Goal: Task Accomplishment & Management: Complete application form

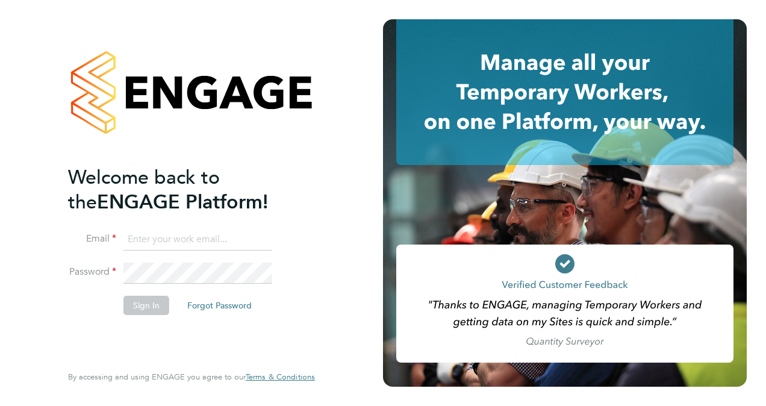
type input "tynesiteservices@gmail.com"
click at [143, 307] on button "Sign In" at bounding box center [147, 305] width 46 height 19
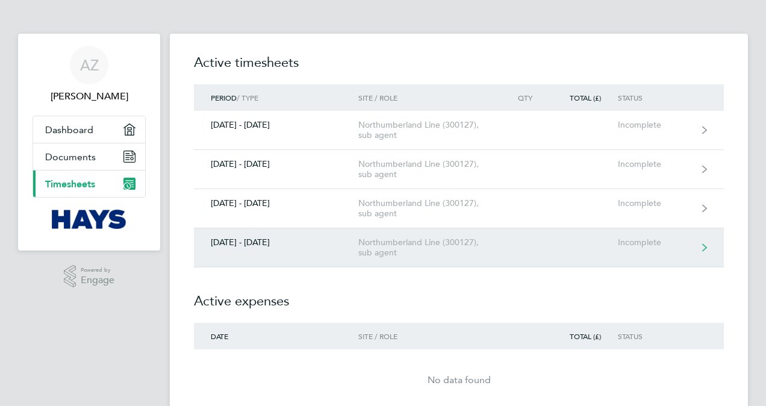
click at [699, 245] on link "[DATE] - [DATE] Northumberland Line (300127), sub agent Incomplete" at bounding box center [459, 247] width 530 height 39
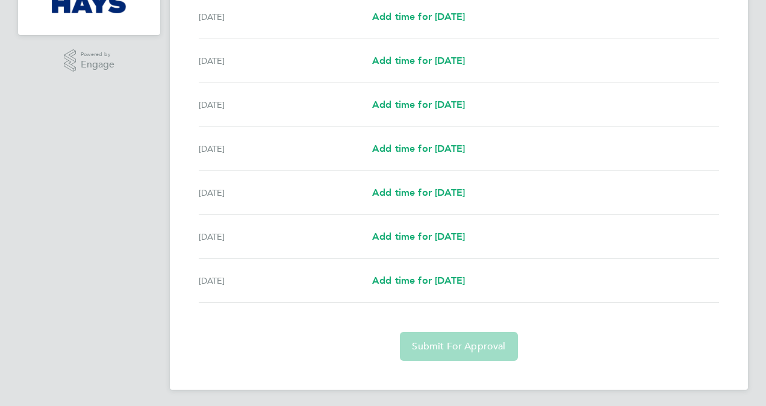
scroll to position [217, 0]
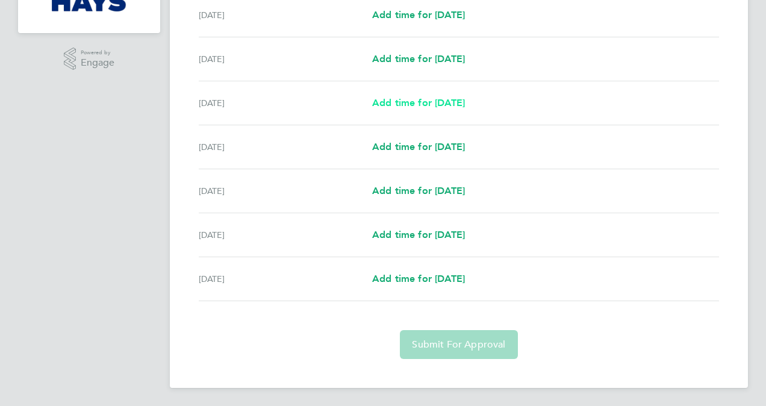
click at [445, 102] on span "Add time for [DATE]" at bounding box center [418, 102] width 93 height 11
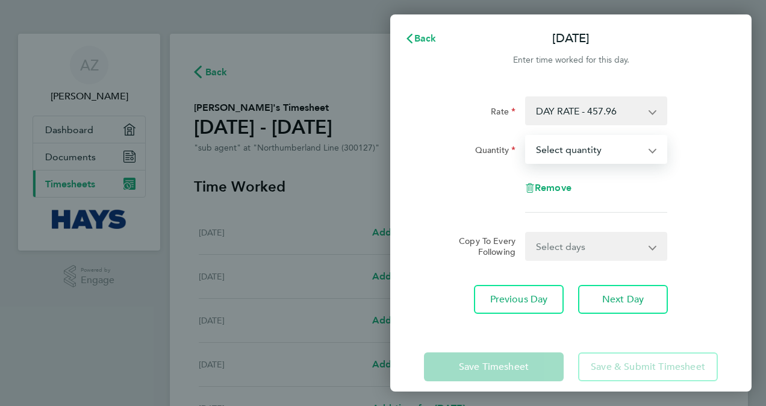
click at [651, 150] on select "Select quantity 0.5 1" at bounding box center [589, 149] width 125 height 27
select select "1"
click at [527, 136] on select "Select quantity 0.5 1" at bounding box center [589, 149] width 125 height 27
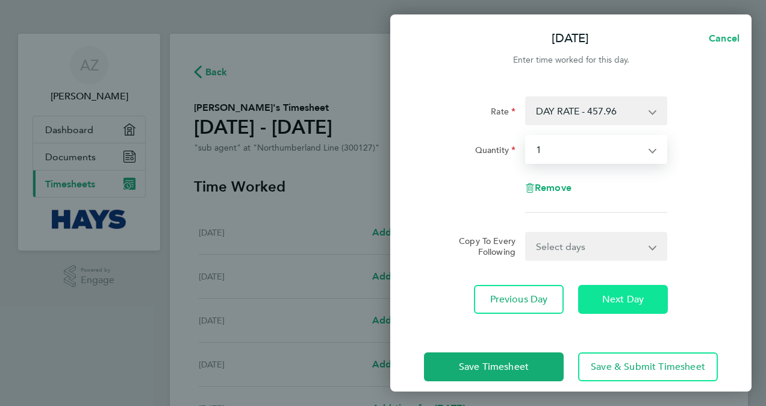
click at [625, 304] on span "Next Day" at bounding box center [623, 299] width 42 height 12
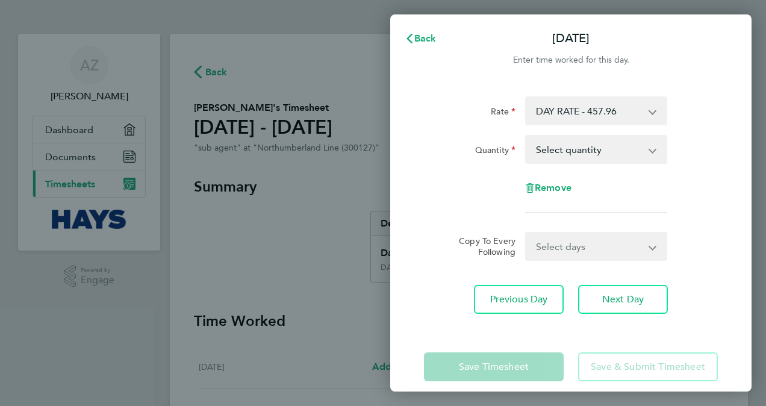
click at [646, 149] on select "Select quantity 0.5 1" at bounding box center [589, 149] width 125 height 27
select select "1"
click at [527, 136] on select "Select quantity 0.5 1" at bounding box center [589, 149] width 125 height 27
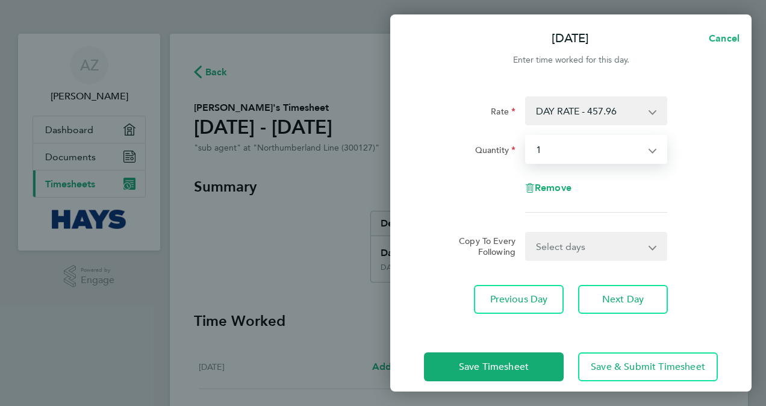
click at [649, 147] on select "Select quantity 0.5 1" at bounding box center [589, 149] width 125 height 27
click at [527, 136] on select "Select quantity 0.5 1" at bounding box center [589, 149] width 125 height 27
click at [649, 149] on select "Select quantity 0.5 1" at bounding box center [589, 149] width 125 height 27
click at [527, 136] on select "Select quantity 0.5 1" at bounding box center [589, 149] width 125 height 27
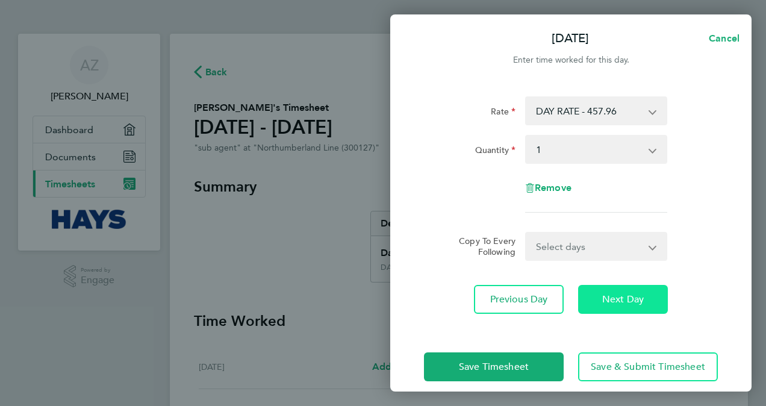
drag, startPoint x: 636, startPoint y: 298, endPoint x: 642, endPoint y: 276, distance: 22.7
click at [637, 298] on span "Next Day" at bounding box center [623, 299] width 42 height 12
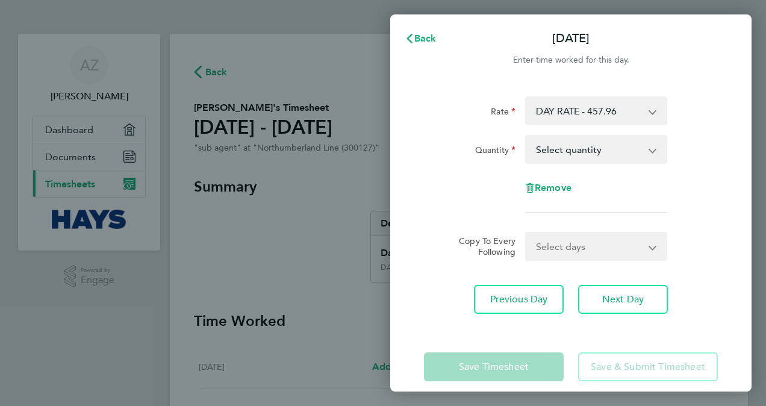
click at [653, 152] on app-icon-cross-button at bounding box center [659, 149] width 14 height 27
click at [657, 147] on app-icon-cross-button at bounding box center [659, 149] width 14 height 27
click at [648, 146] on select "Select quantity 0.5 1" at bounding box center [589, 149] width 125 height 27
select select "1"
click at [527, 136] on select "Select quantity 0.5 1" at bounding box center [589, 149] width 125 height 27
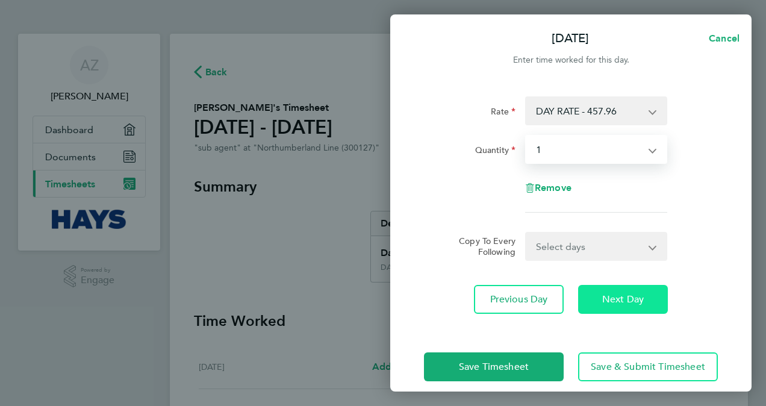
click at [623, 304] on span "Next Day" at bounding box center [623, 299] width 42 height 12
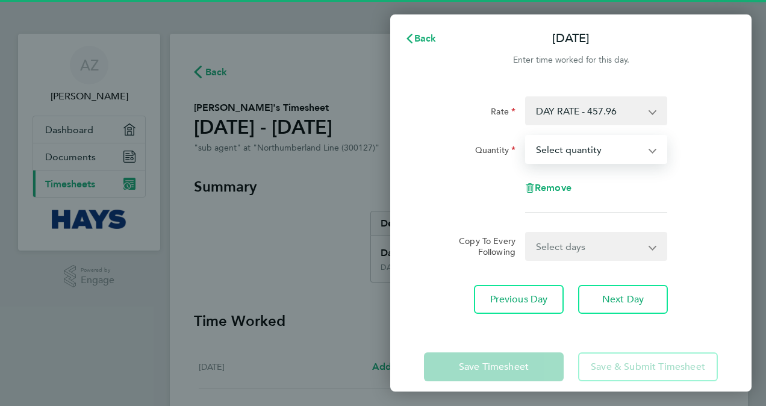
click at [651, 152] on select "Select quantity 0.5 1" at bounding box center [589, 149] width 125 height 27
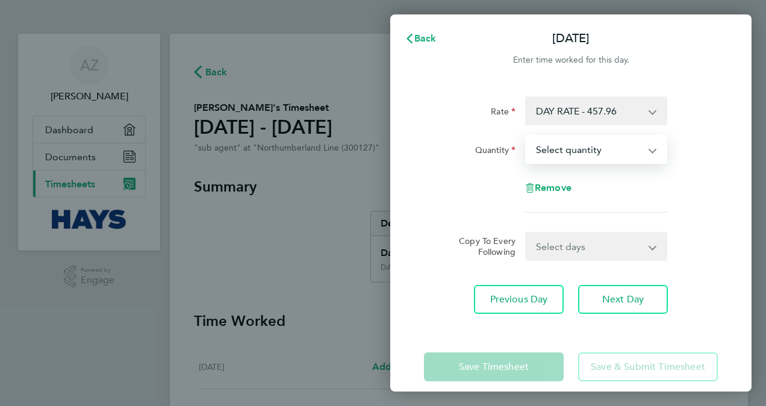
select select "1"
click at [527, 136] on select "Select quantity 0.5 1" at bounding box center [589, 149] width 125 height 27
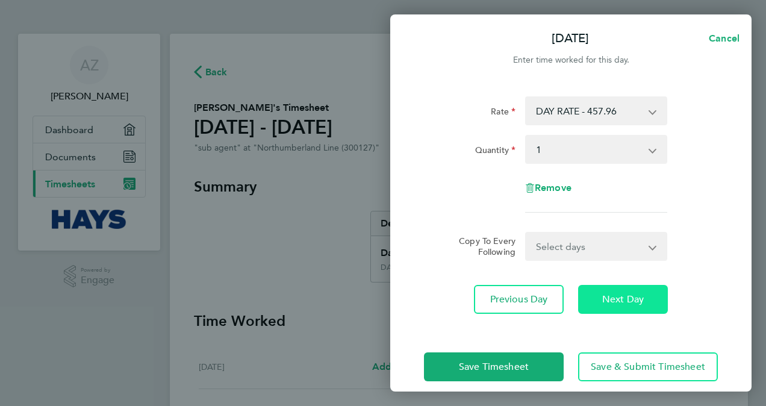
click at [621, 299] on span "Next Day" at bounding box center [623, 299] width 42 height 12
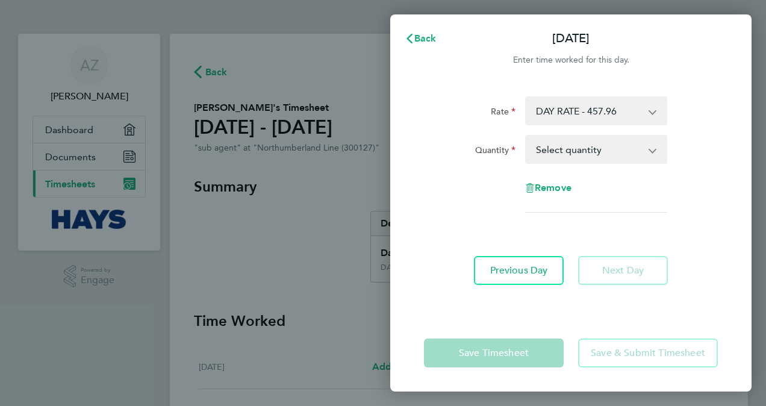
click at [649, 149] on select "Select quantity 0.5 1" at bounding box center [589, 149] width 125 height 27
select select "1"
click at [527, 136] on select "Select quantity 0.5 1" at bounding box center [589, 149] width 125 height 27
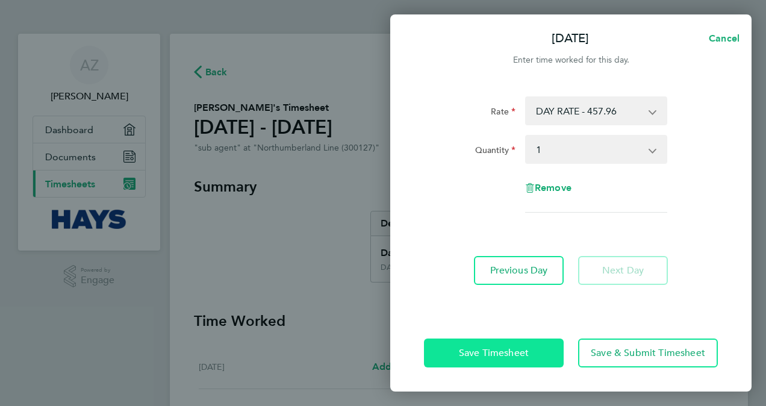
click at [528, 351] on span "Save Timesheet" at bounding box center [494, 353] width 70 height 12
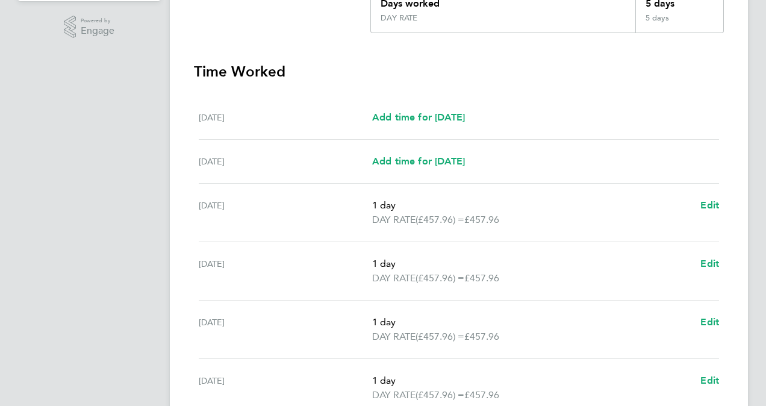
scroll to position [422, 0]
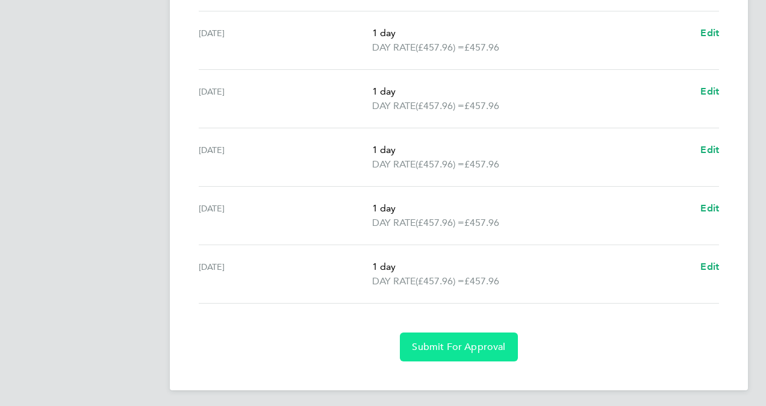
click at [490, 345] on span "Submit For Approval" at bounding box center [458, 347] width 93 height 12
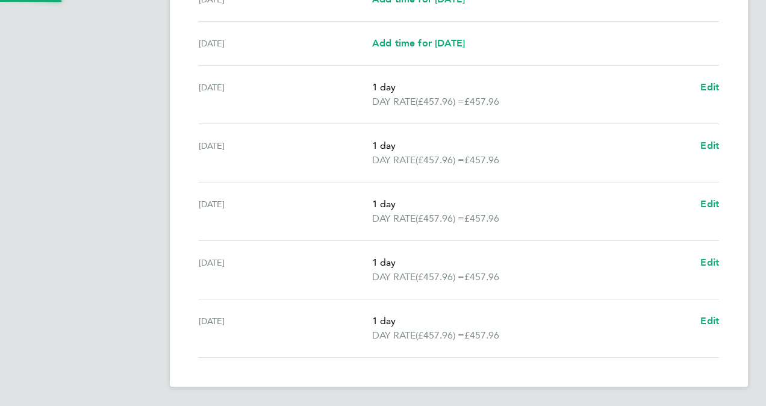
scroll to position [366, 0]
